Goal: Find specific page/section: Find specific page/section

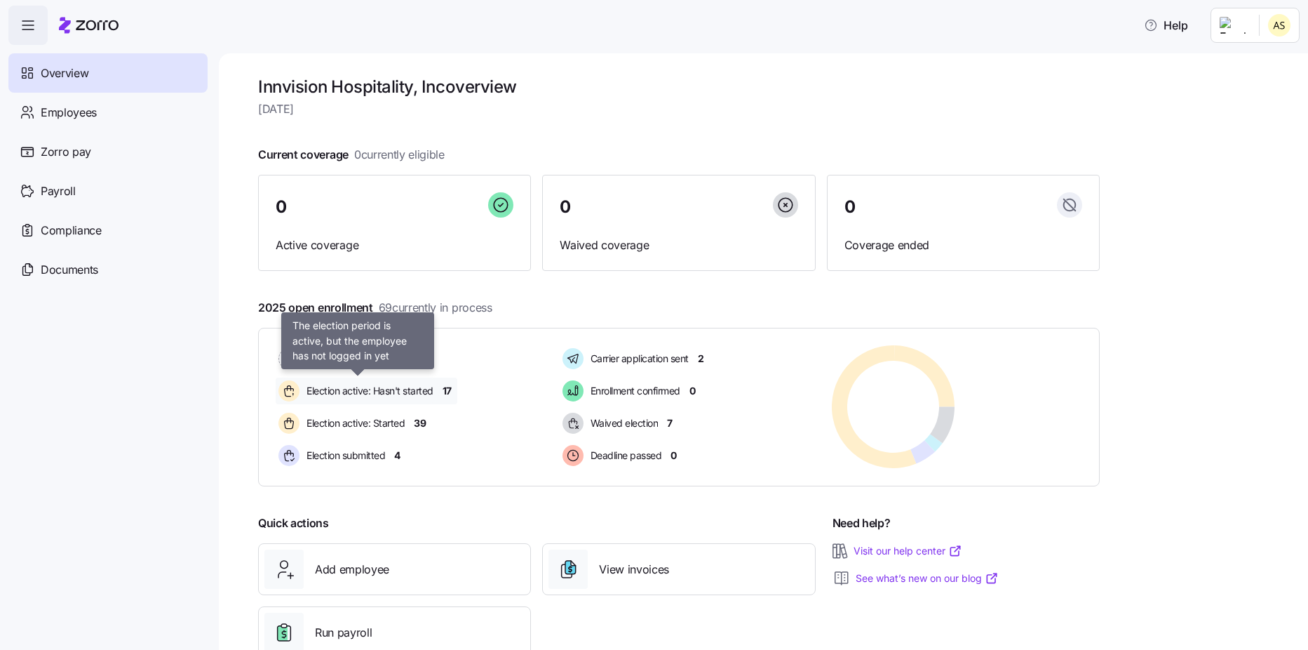
click at [389, 400] on div "Election active: Hasn't started" at bounding box center [358, 390] width 164 height 27
